Goal: Task Accomplishment & Management: Use online tool/utility

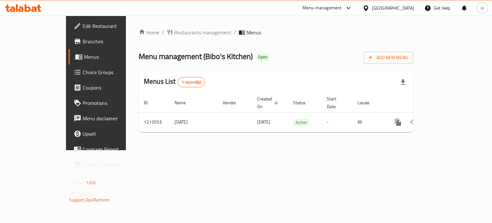
click at [25, 9] on icon at bounding box center [28, 8] width 6 height 8
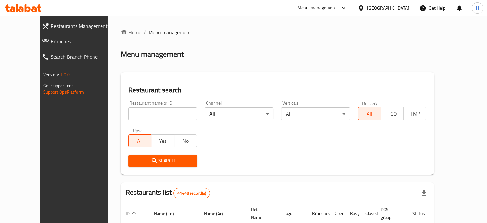
click at [158, 115] on input "search" at bounding box center [162, 113] width 69 height 13
type input "ر"
type input "[PERSON_NAME]"
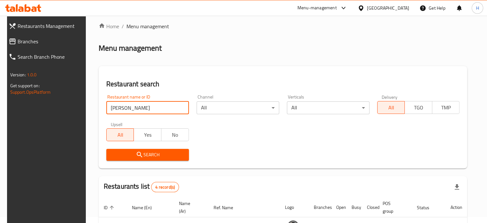
scroll to position [96, 0]
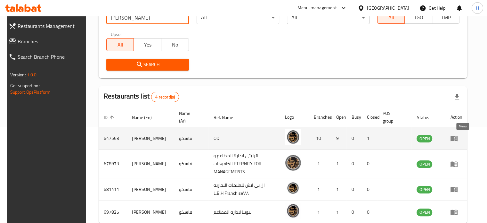
click at [458, 140] on icon "enhanced table" at bounding box center [454, 138] width 7 height 5
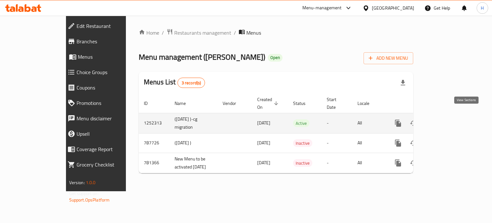
click at [448, 119] on icon "enhanced table" at bounding box center [445, 123] width 8 height 8
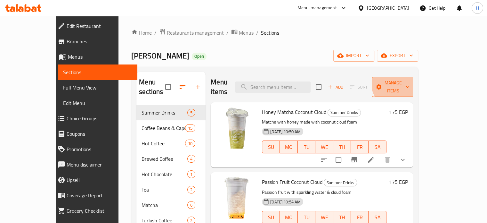
click at [410, 80] on span "Manage items" at bounding box center [393, 87] width 33 height 16
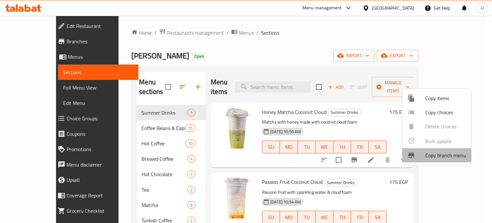
click at [443, 157] on span "Copy branch menu" at bounding box center [445, 155] width 41 height 8
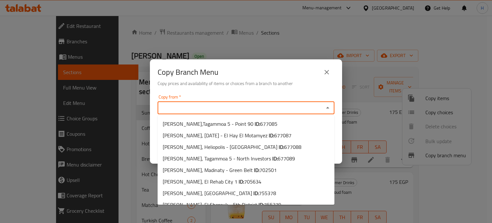
click at [182, 110] on input "Copy from   *" at bounding box center [241, 107] width 162 height 9
click at [190, 120] on span "[PERSON_NAME],Tagammoa 5 - Point 90 ID: 677085" at bounding box center [220, 124] width 115 height 8
type input "[PERSON_NAME],Tagammoa 5 - Point 90"
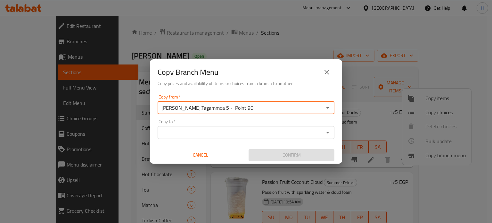
click at [193, 131] on input "Copy to   *" at bounding box center [241, 132] width 162 height 9
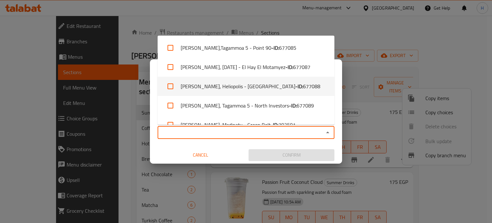
click at [171, 85] on input "checkbox" at bounding box center [170, 85] width 15 height 15
checkbox input "true"
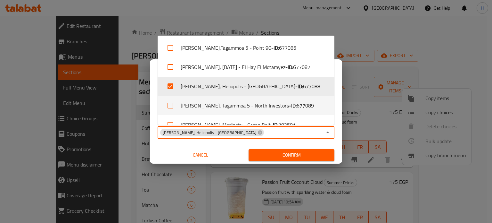
click at [170, 107] on input "checkbox" at bounding box center [170, 105] width 15 height 15
checkbox input "true"
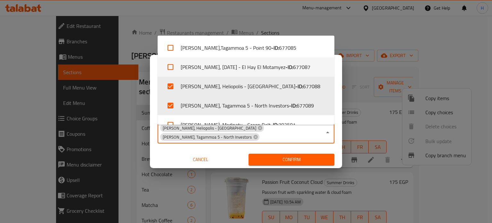
click at [172, 70] on input "checkbox" at bounding box center [170, 66] width 15 height 15
checkbox input "true"
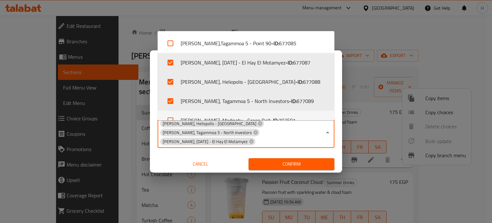
click at [201, 162] on div "Cancel" at bounding box center [200, 163] width 91 height 17
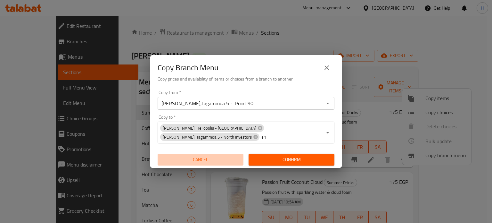
click at [201, 158] on span "Cancel" at bounding box center [200, 159] width 81 height 8
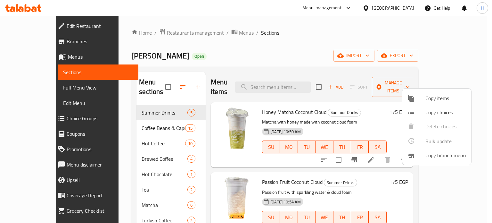
click at [29, 8] on div at bounding box center [246, 111] width 492 height 223
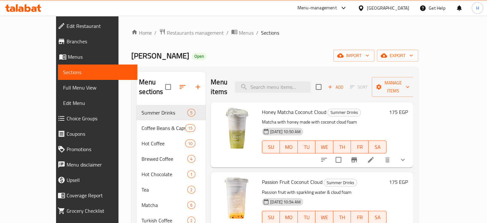
click at [28, 9] on icon at bounding box center [23, 8] width 36 height 8
